Goal: Unclear: Browse casually

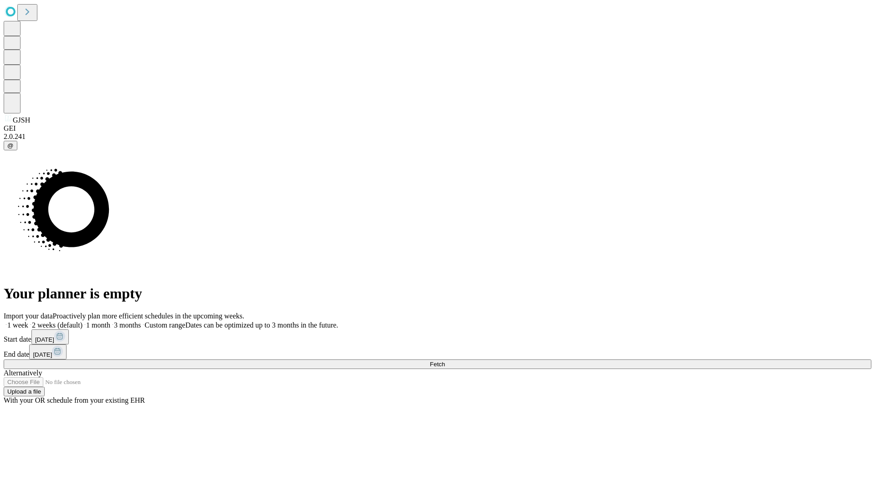
click at [445, 361] on span "Fetch" at bounding box center [437, 364] width 15 height 7
